Goal: Task Accomplishment & Management: Manage account settings

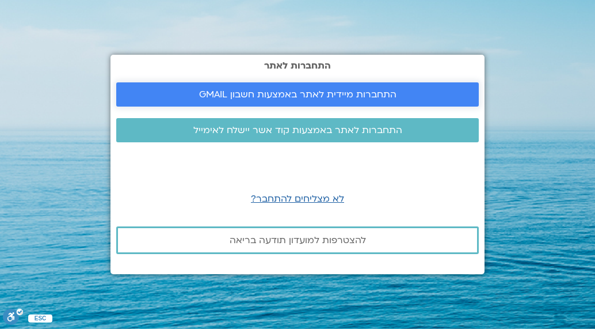
click at [316, 90] on span "התחברות מיידית לאתר באמצעות חשבון GMAIL" at bounding box center [297, 94] width 197 height 10
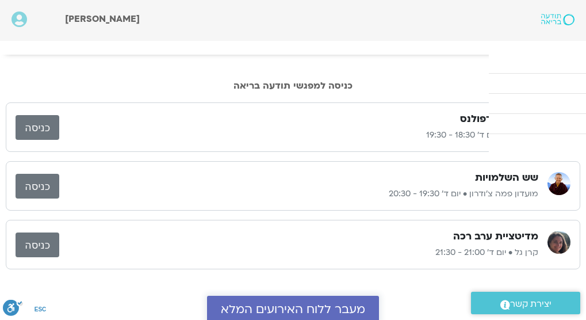
click at [298, 311] on span "מעבר ללוח האירועים המלא" at bounding box center [293, 309] width 144 height 13
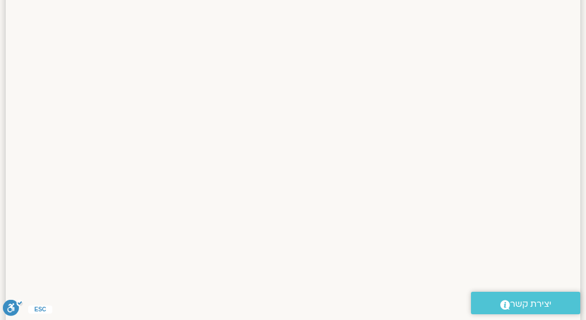
scroll to position [1096, 0]
drag, startPoint x: 586, startPoint y: 197, endPoint x: 582, endPoint y: 187, distance: 10.4
click at [582, 187] on div at bounding box center [293, 14] width 586 height 827
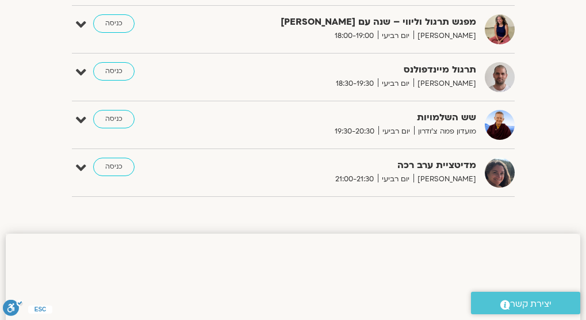
scroll to position [0, 0]
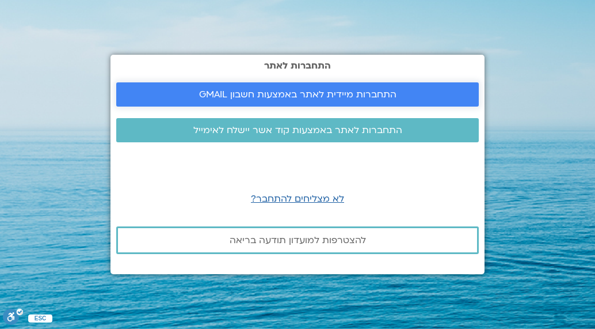
click at [280, 94] on span "התחברות מיידית לאתר באמצעות חשבון GMAIL" at bounding box center [297, 94] width 197 height 10
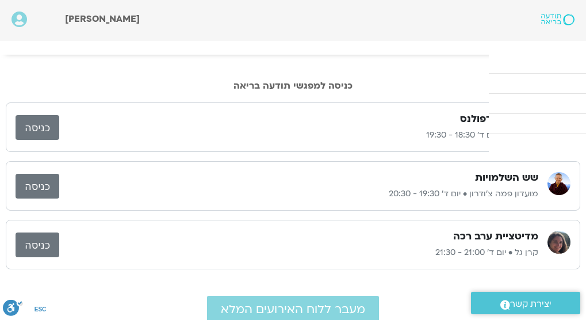
click at [0, 0] on link "קורסים ותכניות" at bounding box center [0, 0] width 0 height 0
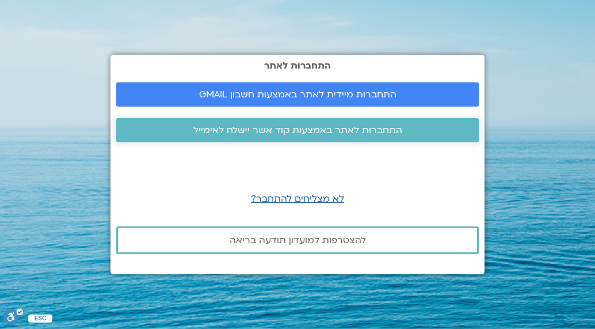
click at [321, 131] on span "התחברות לאתר באמצעות קוד אשר יישלח לאימייל" at bounding box center [297, 130] width 209 height 10
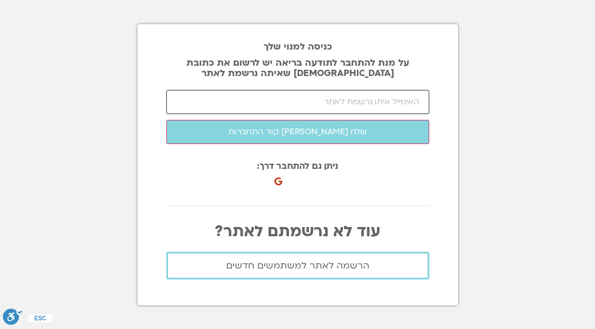
click at [377, 103] on input "email" at bounding box center [297, 102] width 263 height 24
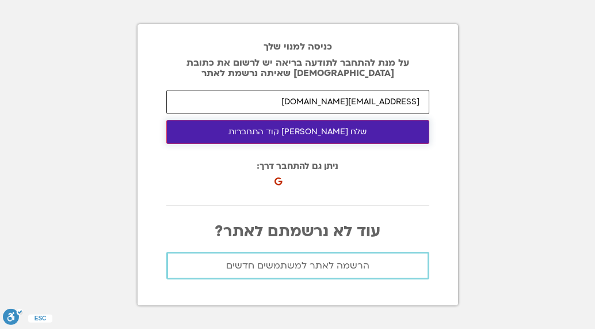
type input "[EMAIL_ADDRESS][DOMAIN_NAME]"
click at [328, 126] on button "שלח [PERSON_NAME] קוד התחברות" at bounding box center [297, 132] width 263 height 24
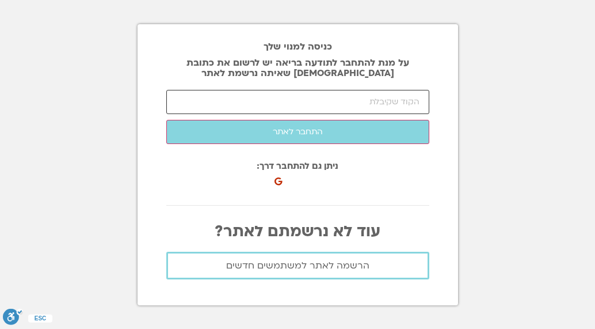
click at [256, 103] on input "number" at bounding box center [297, 102] width 263 height 24
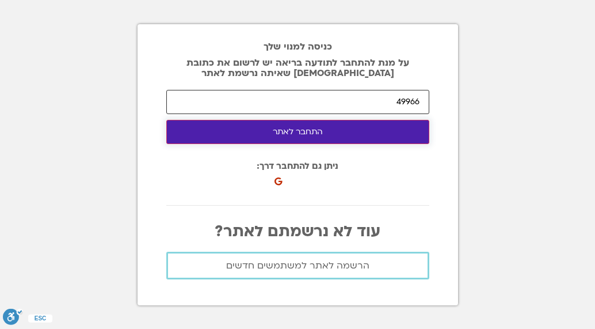
type input "49966"
click at [294, 134] on button "התחבר לאתר" at bounding box center [297, 132] width 263 height 24
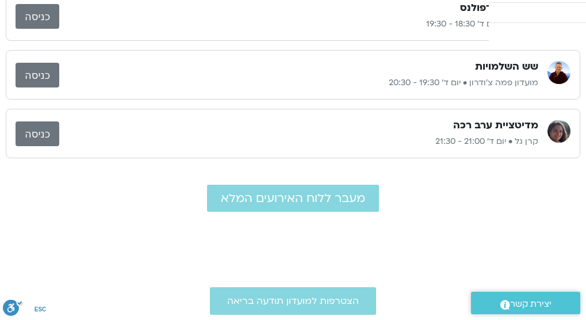
scroll to position [74, 0]
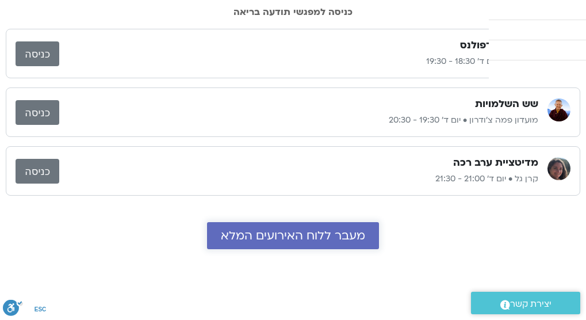
click at [297, 242] on span "מעבר ללוח האירועים המלא" at bounding box center [293, 235] width 144 height 13
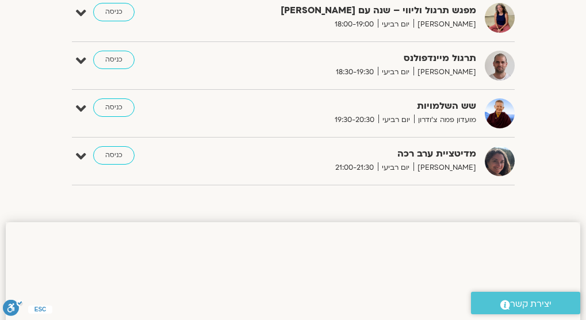
scroll to position [518, 0]
